Goal: Information Seeking & Learning: Learn about a topic

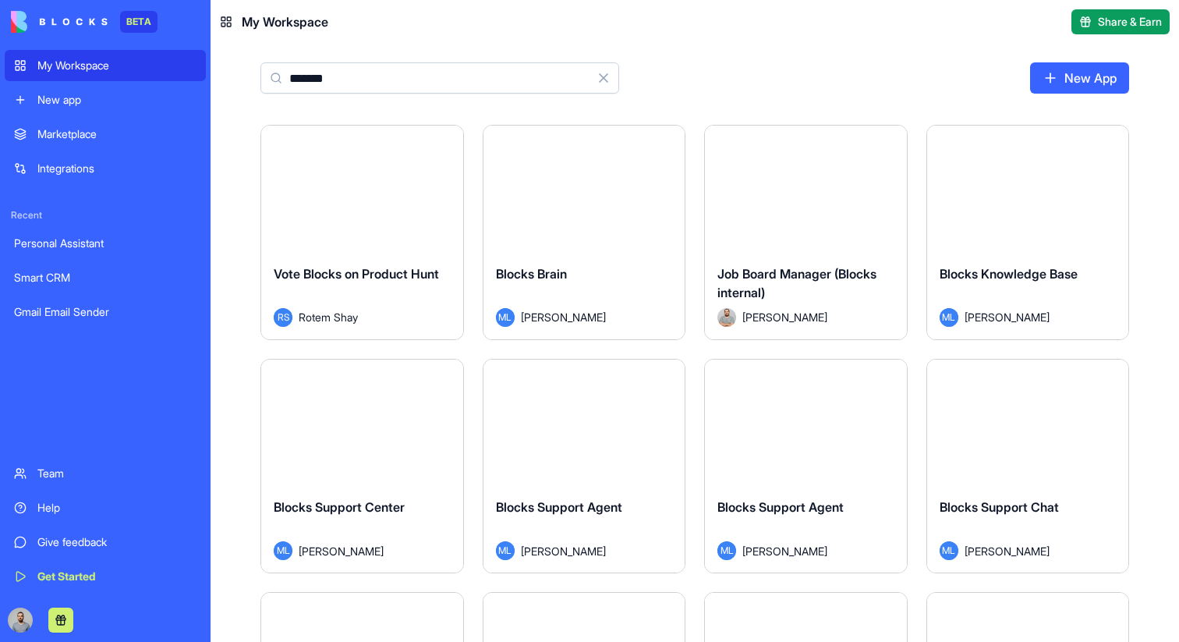
type input "******"
click at [623, 206] on div "Launch" at bounding box center [585, 189] width 202 height 126
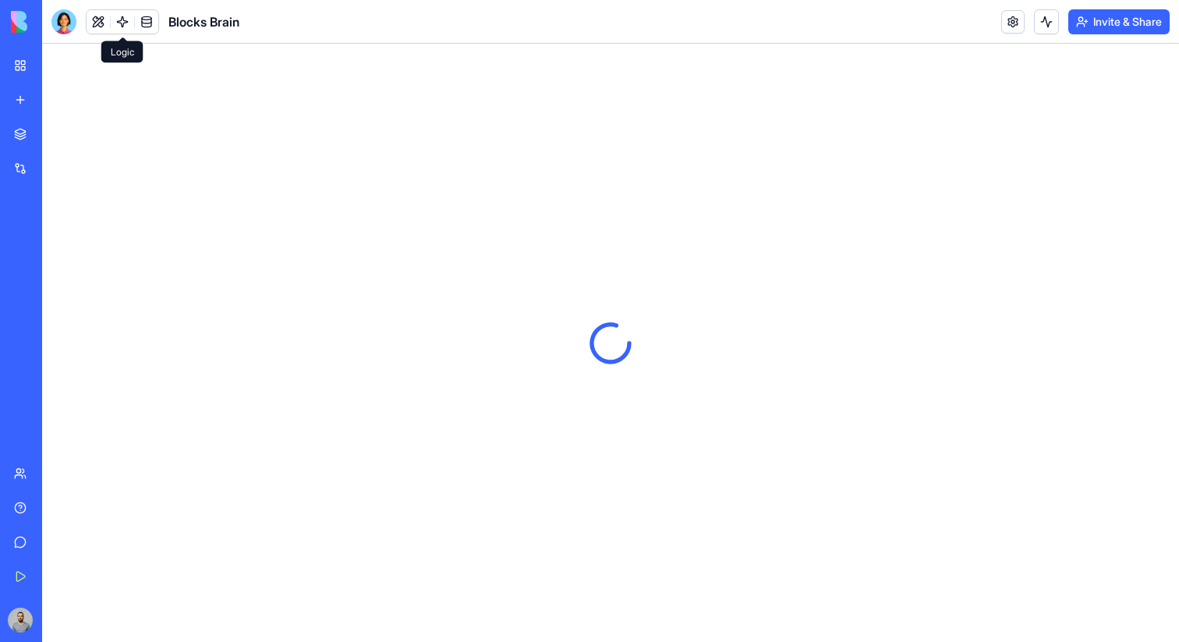
click at [122, 22] on link at bounding box center [122, 21] width 23 height 23
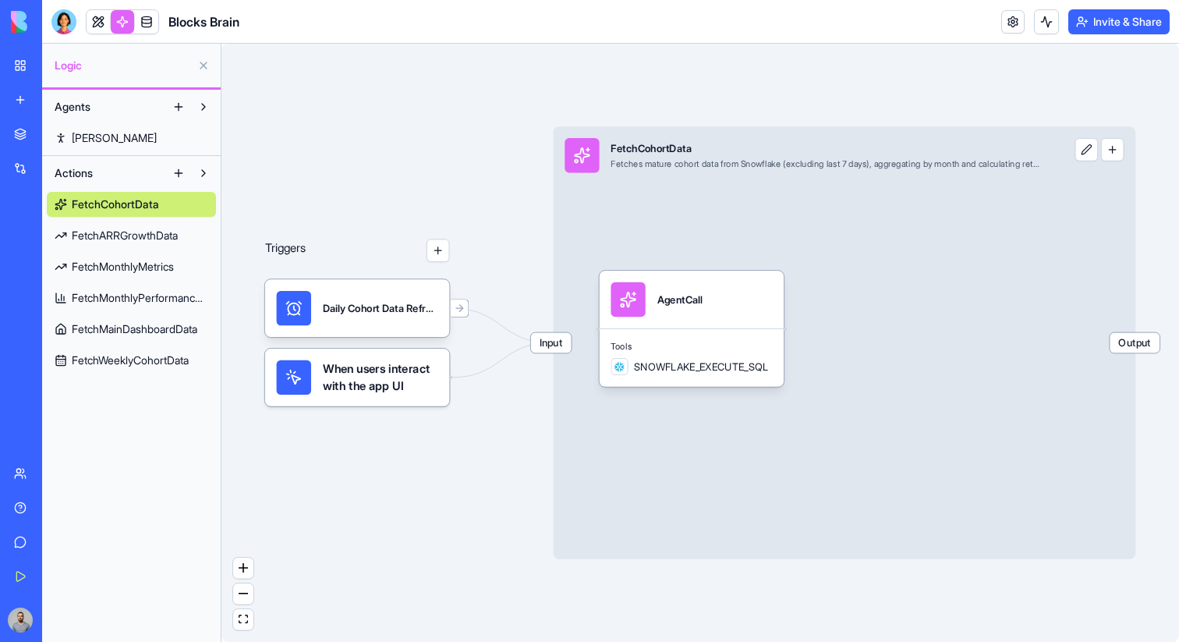
click at [120, 230] on span "FetchARRGrowthData" at bounding box center [125, 236] width 106 height 16
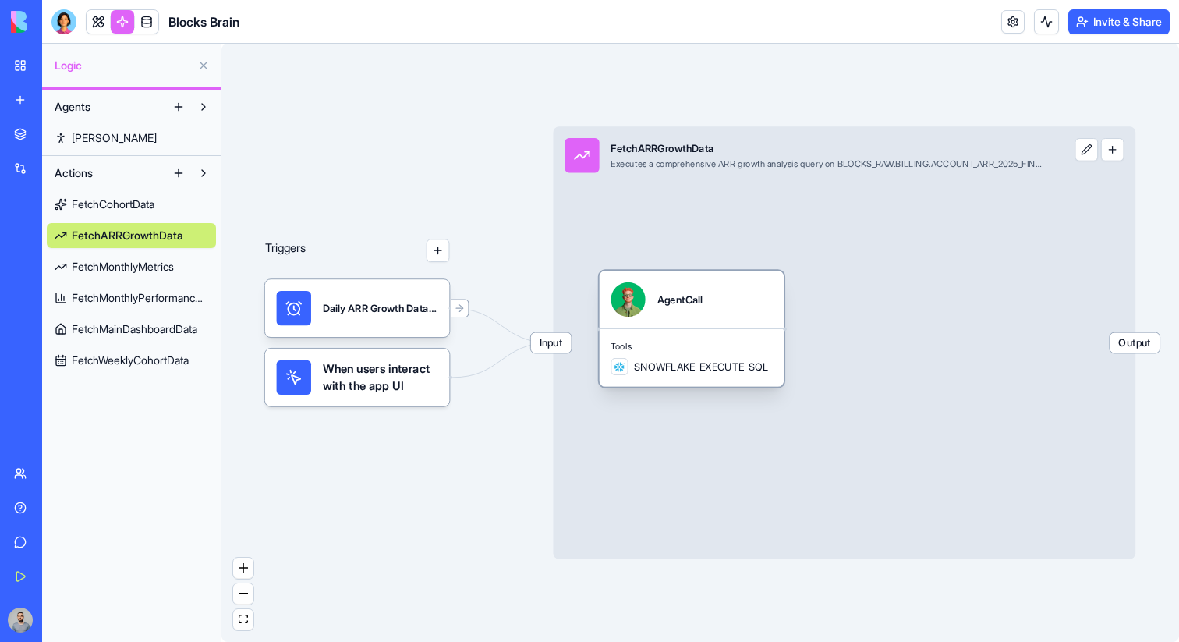
click at [651, 342] on span "Tools" at bounding box center [691, 347] width 161 height 12
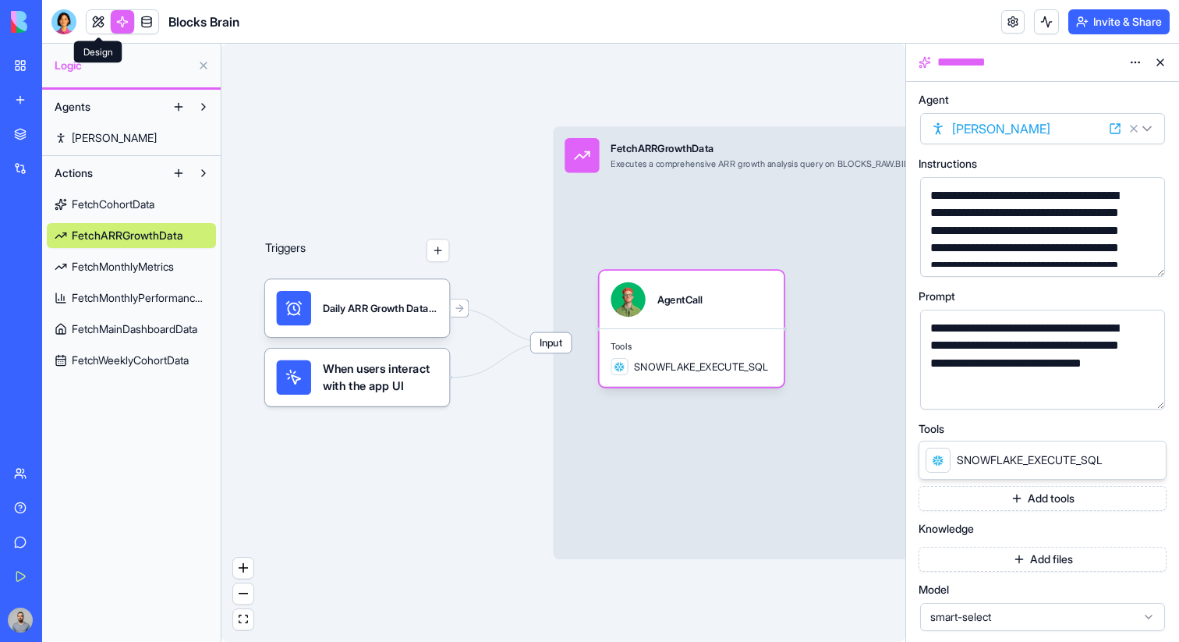
click at [102, 16] on link at bounding box center [98, 21] width 23 height 23
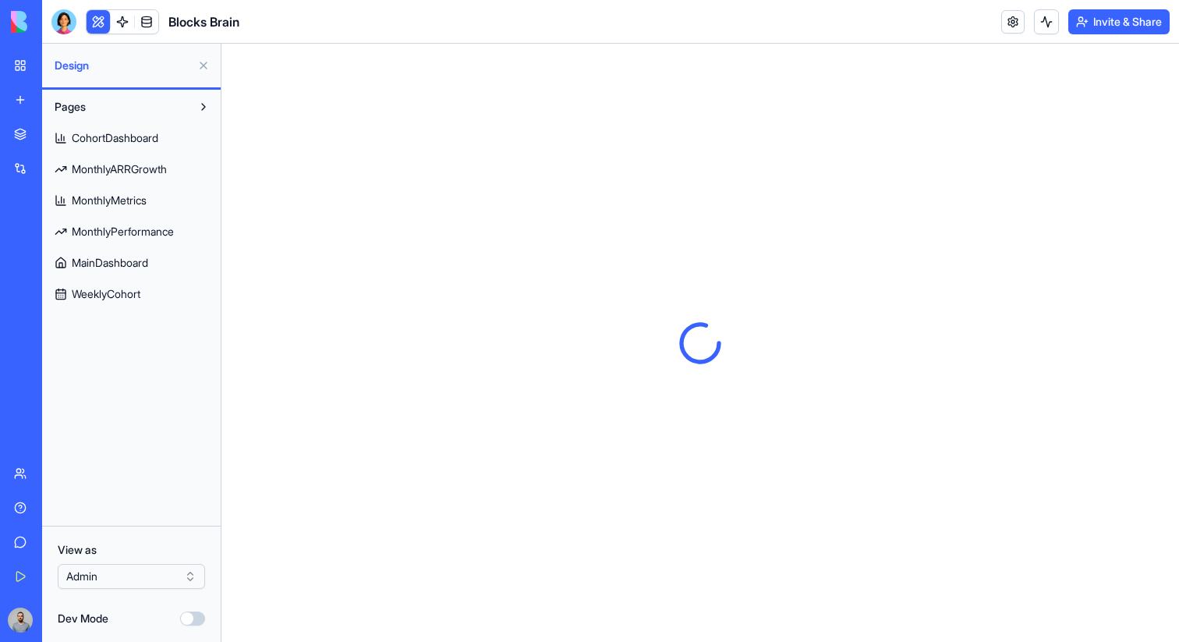
click at [200, 60] on button at bounding box center [203, 65] width 25 height 25
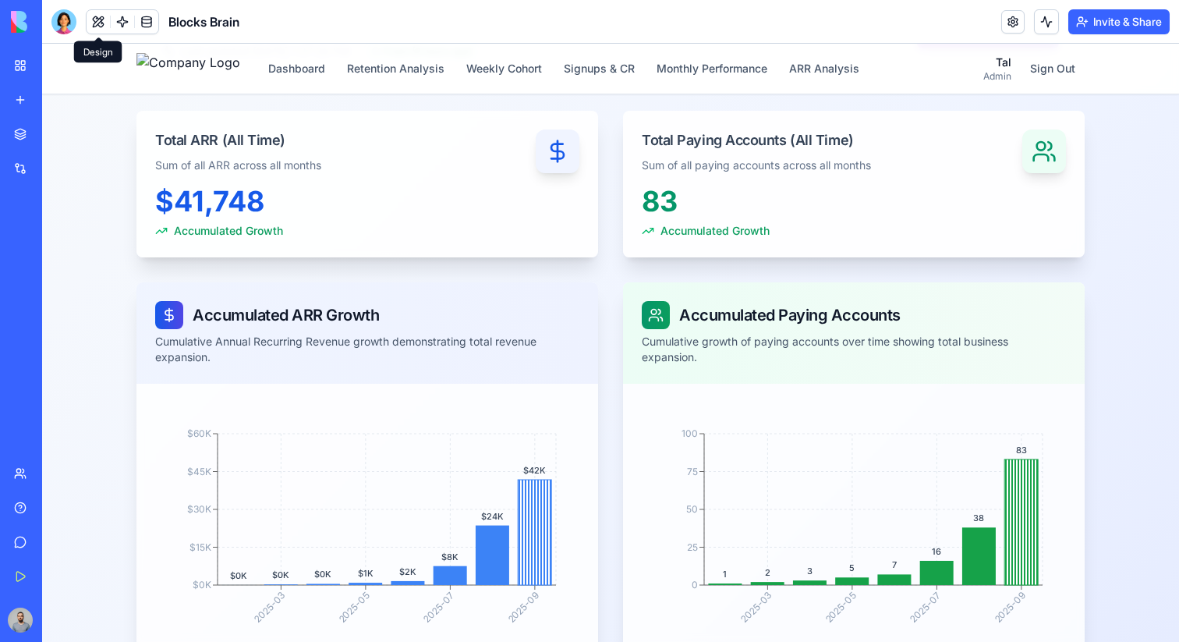
scroll to position [80, 0]
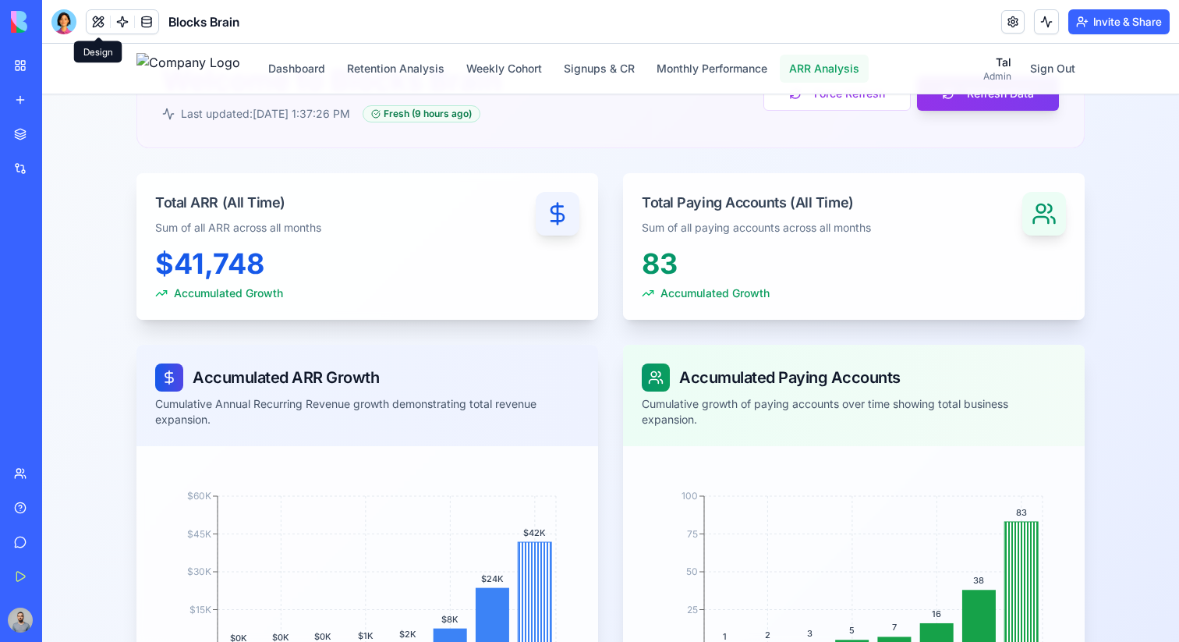
click at [869, 66] on button "ARR Analysis" at bounding box center [824, 69] width 89 height 28
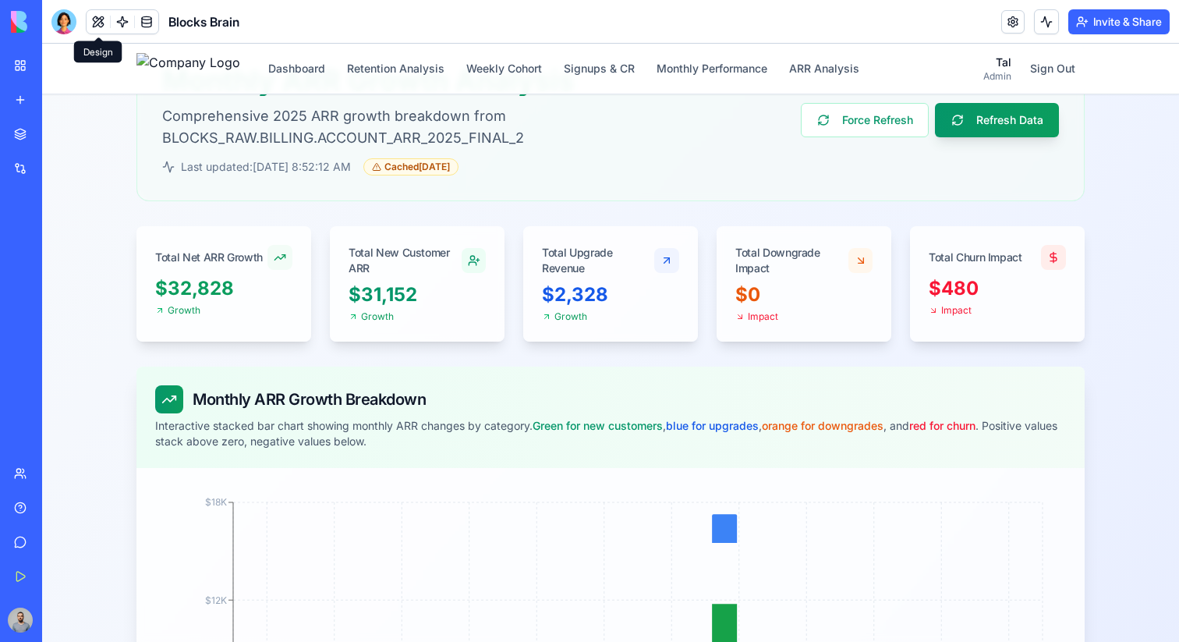
click at [784, 321] on div "Impact" at bounding box center [804, 316] width 137 height 12
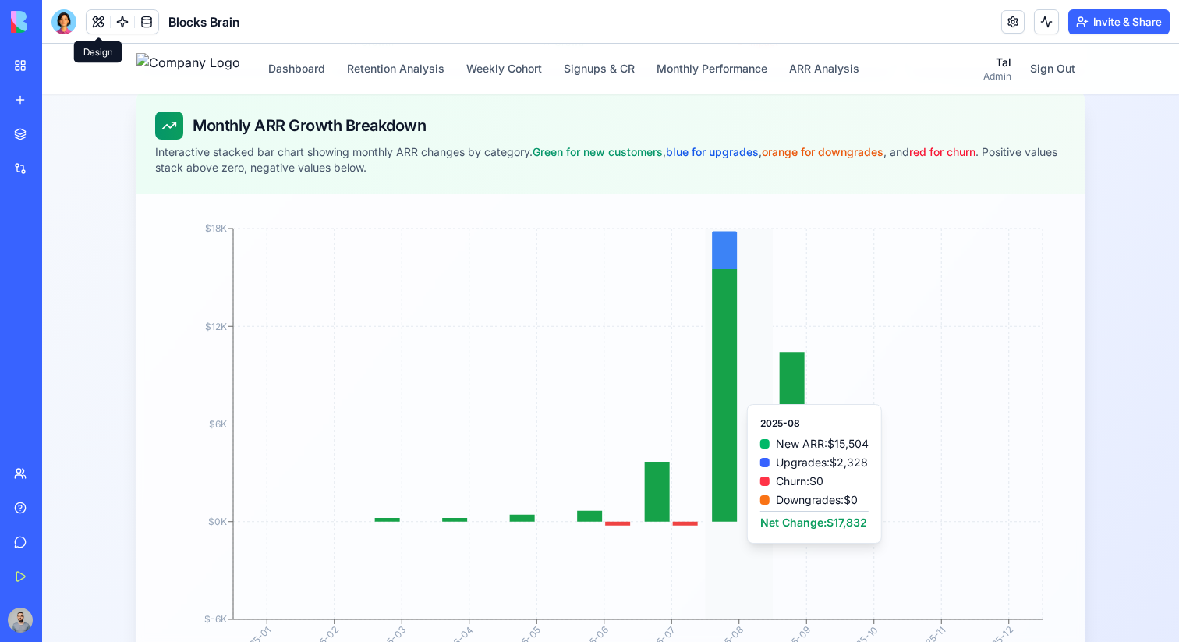
scroll to position [356, 0]
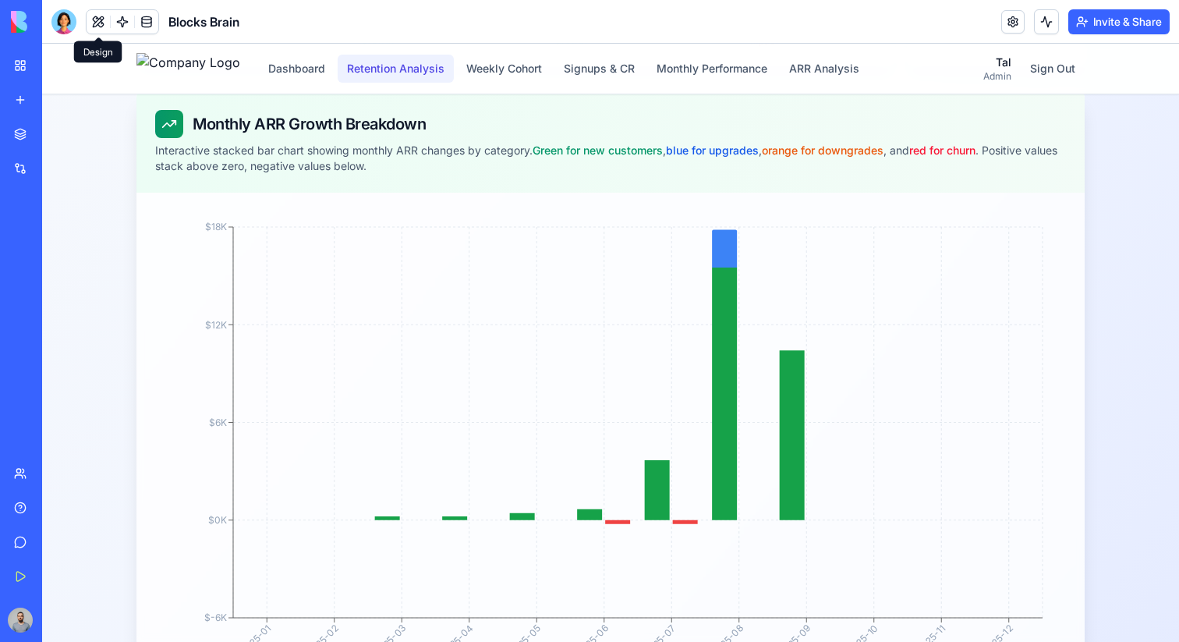
click at [444, 74] on button "Retention Analysis" at bounding box center [396, 69] width 116 height 28
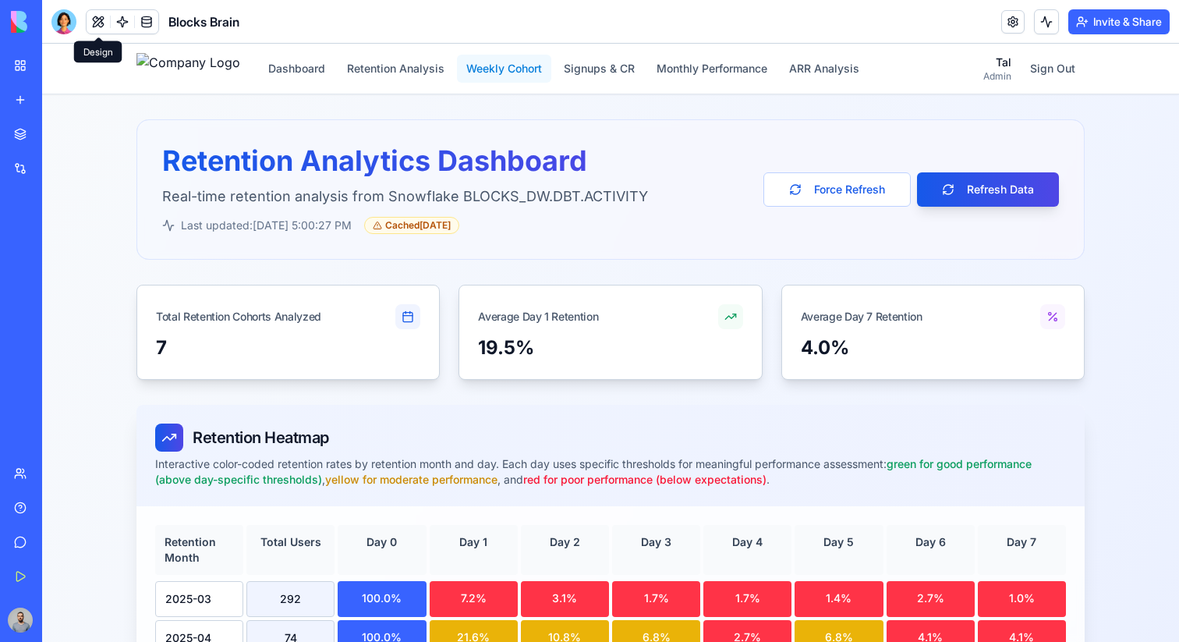
click at [520, 74] on button "Weekly Cohort" at bounding box center [504, 69] width 94 height 28
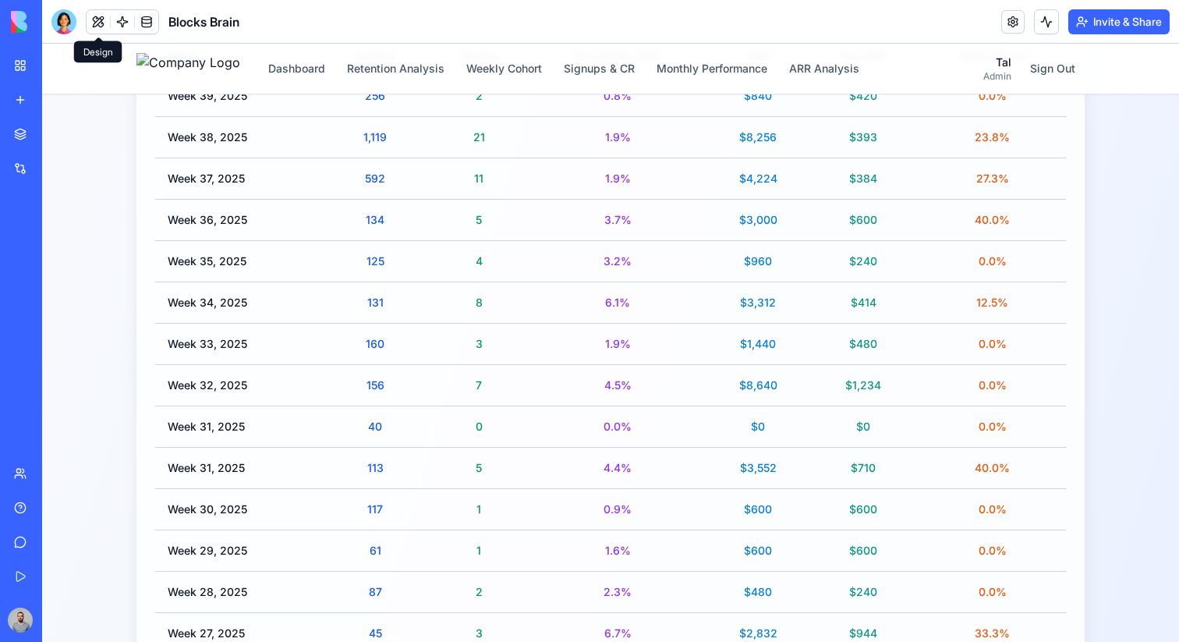
scroll to position [493, 0]
click at [382, 138] on div "1,119" at bounding box center [375, 137] width 85 height 16
click at [485, 140] on div "21" at bounding box center [479, 137] width 73 height 16
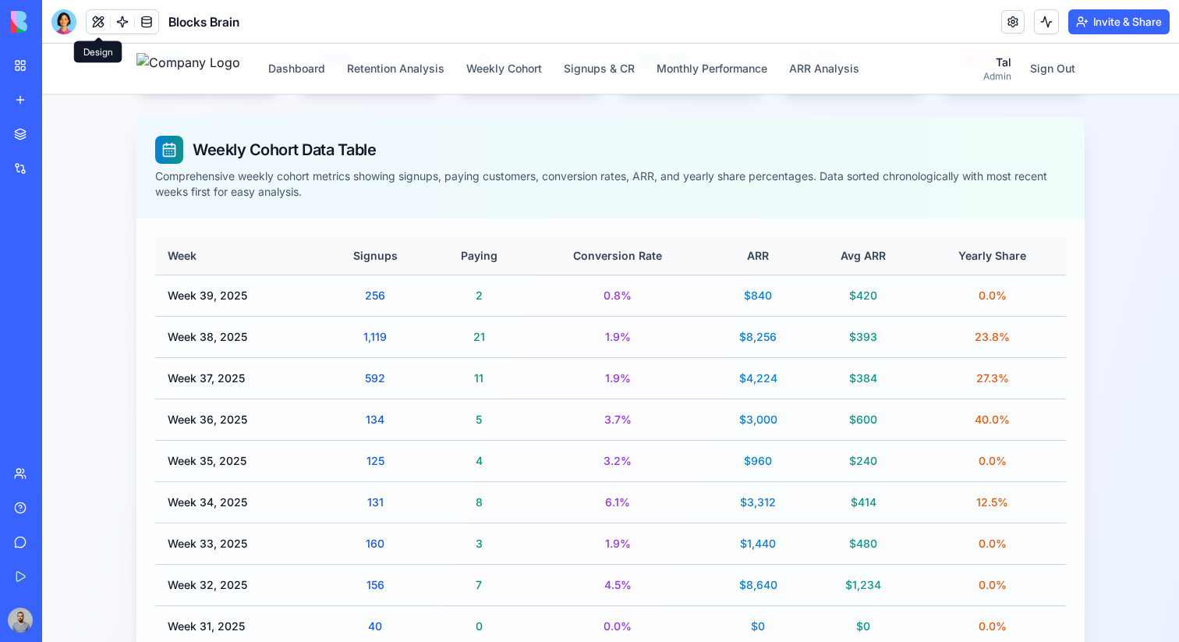
scroll to position [288, 0]
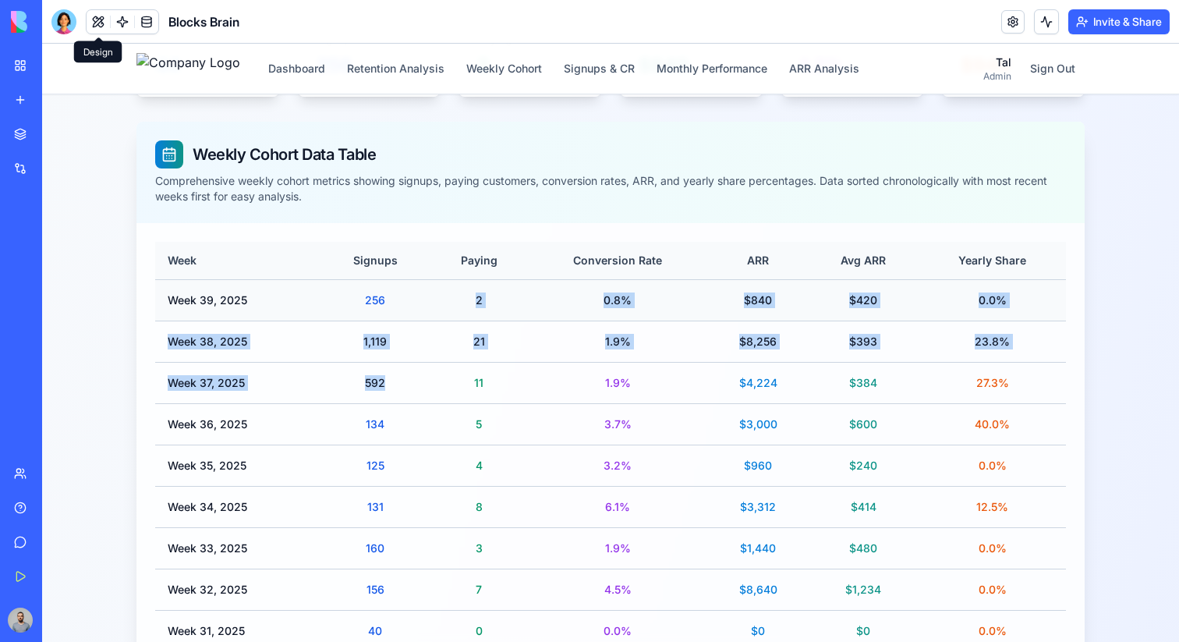
drag, startPoint x: 385, startPoint y: 378, endPoint x: 376, endPoint y: 317, distance: 61.6
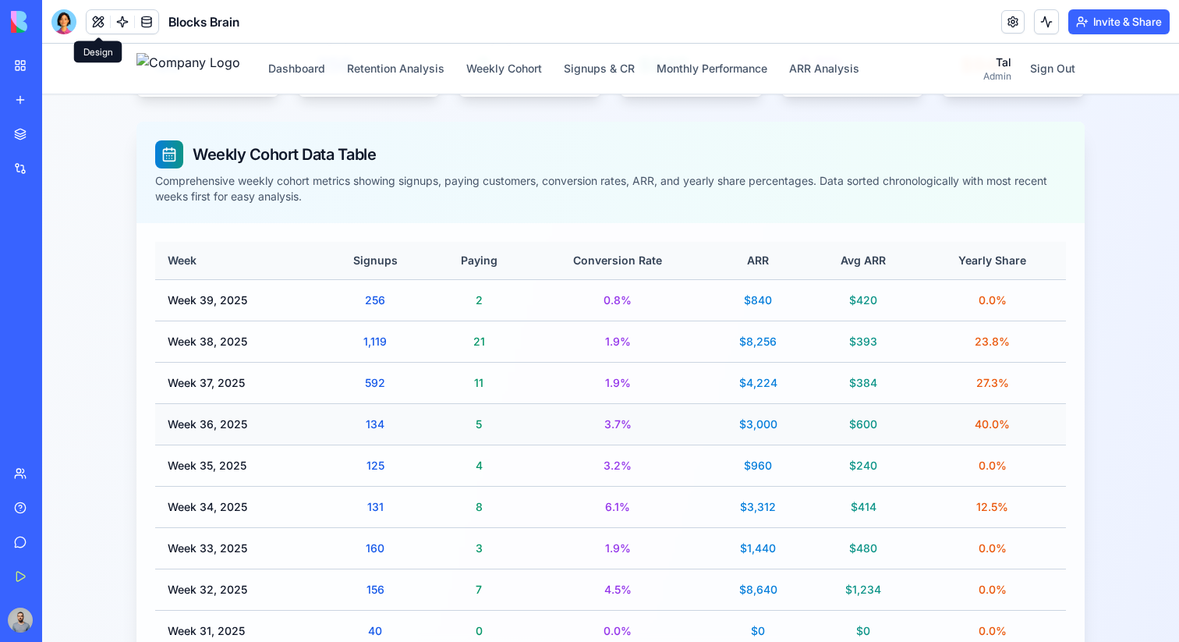
click at [368, 417] on div "134" at bounding box center [375, 425] width 85 height 16
click at [371, 456] on td "125" at bounding box center [376, 465] width 110 height 41
click at [374, 406] on td "134" at bounding box center [376, 423] width 110 height 41
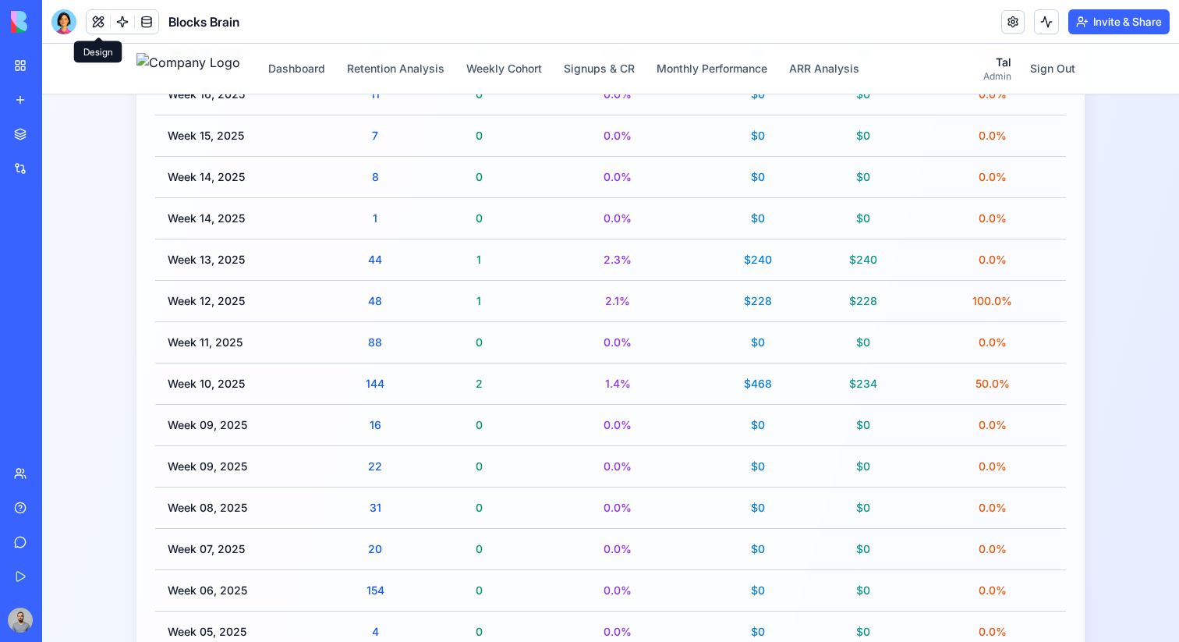
scroll to position [1523, 0]
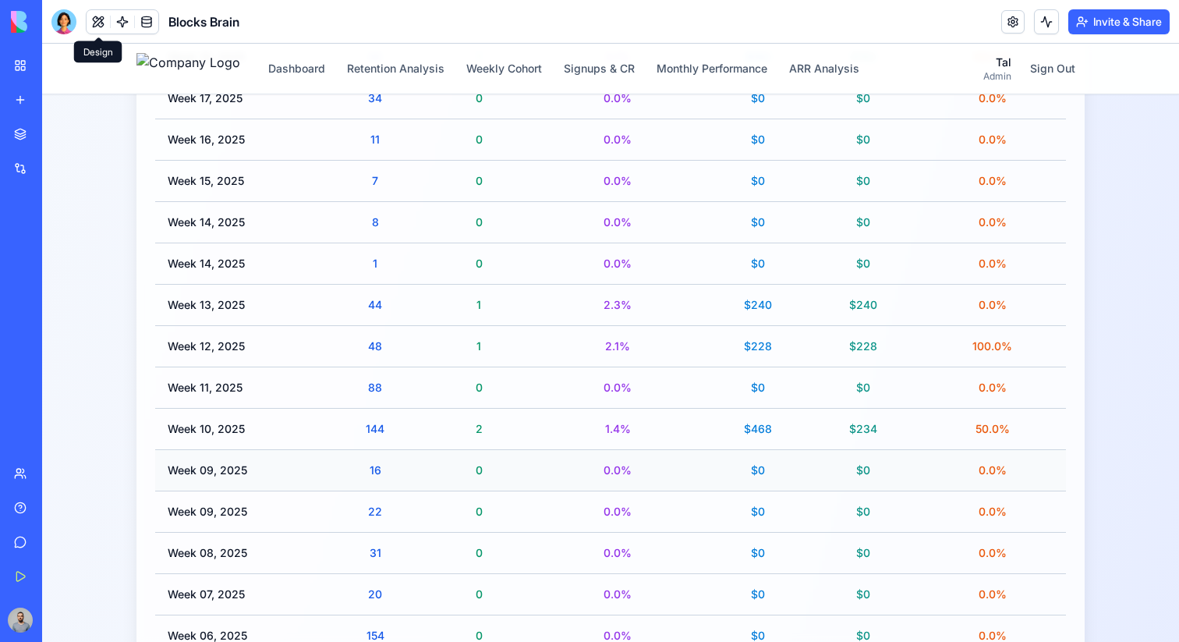
click at [192, 458] on td "Week 09, 2025" at bounding box center [237, 469] width 165 height 41
drag, startPoint x: 192, startPoint y: 458, endPoint x: 236, endPoint y: 516, distance: 73.5
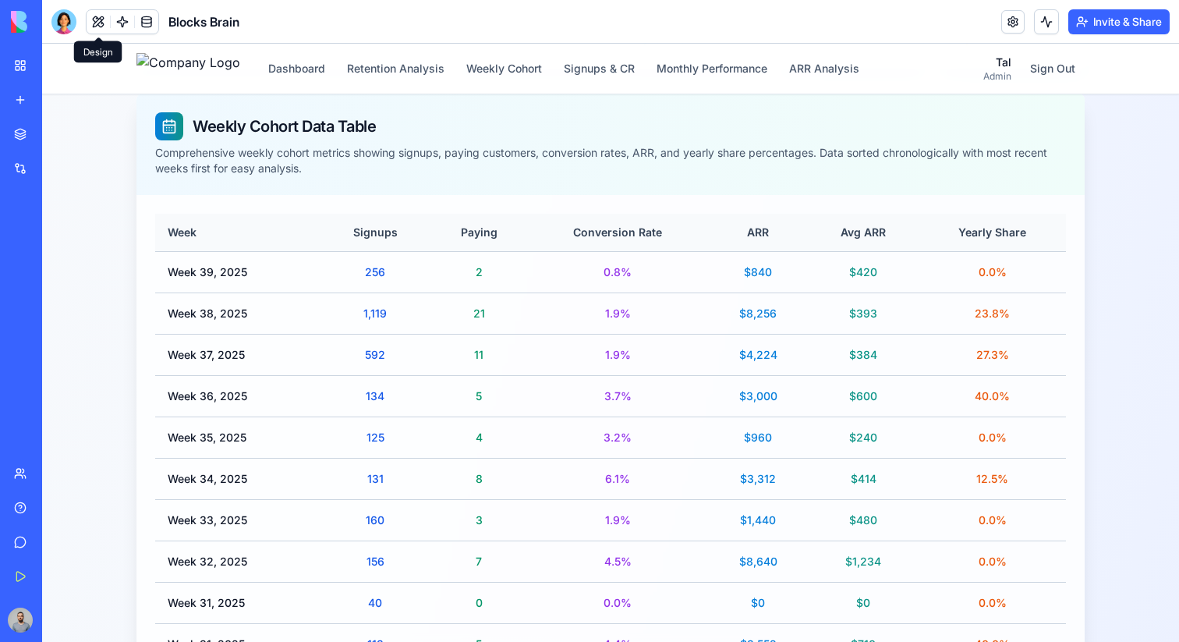
scroll to position [330, 0]
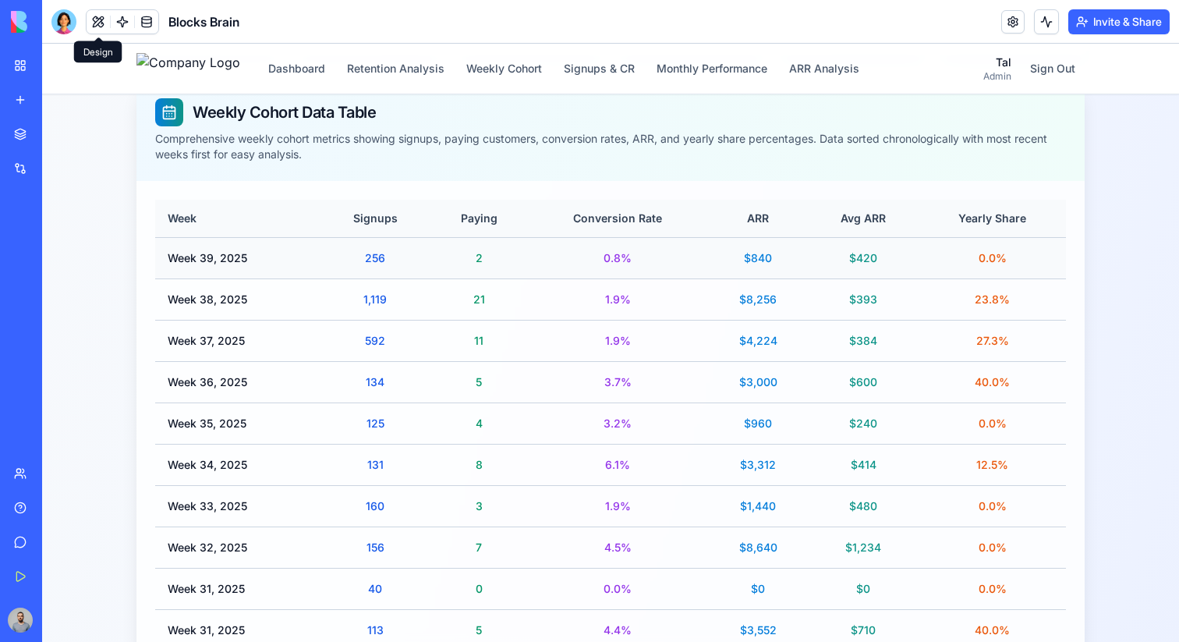
click at [363, 257] on div "256" at bounding box center [375, 258] width 85 height 16
